Goal: Task Accomplishment & Management: Manage account settings

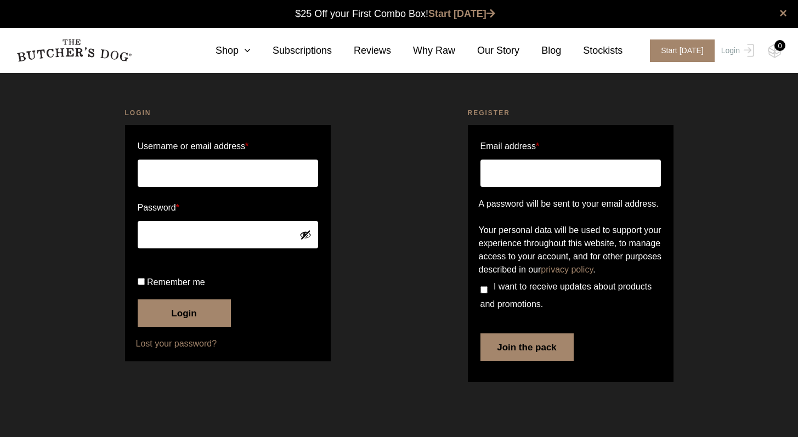
type input "[EMAIL_ADDRESS][DOMAIN_NAME]"
click at [185, 327] on button "Login" at bounding box center [184, 313] width 93 height 27
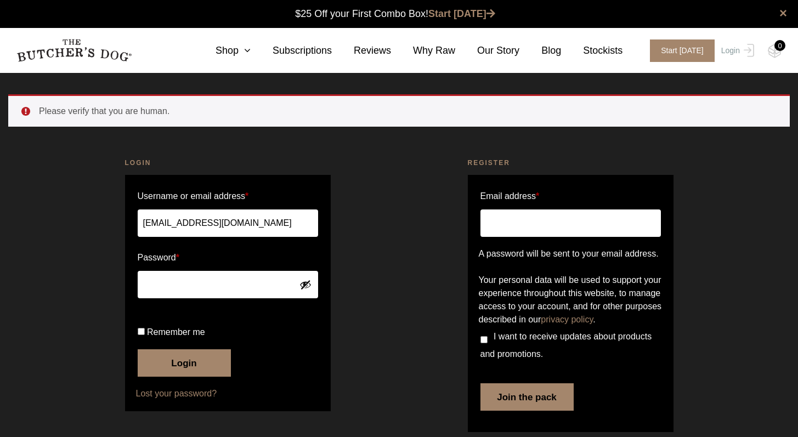
click at [184, 377] on button "Login" at bounding box center [184, 363] width 93 height 27
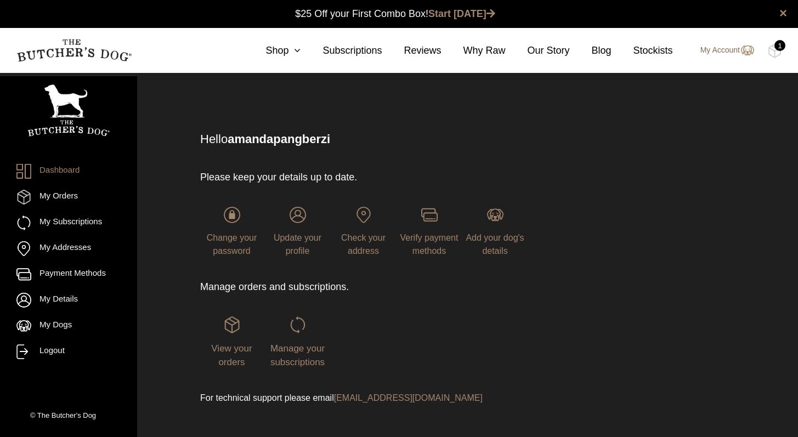
click at [745, 49] on img at bounding box center [747, 50] width 14 height 13
